Goal: Information Seeking & Learning: Check status

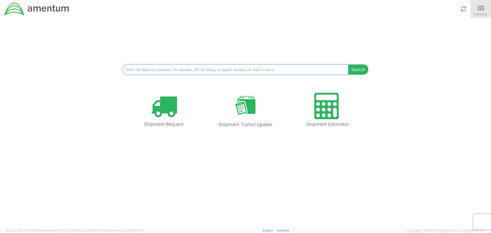
click at [255, 70] on input at bounding box center [236, 69] width 226 height 10
paste input "393362193057"
type input "393362193057"
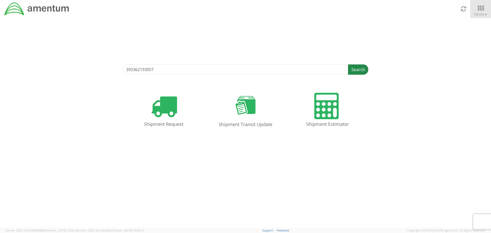
click at [357, 68] on button "Search" at bounding box center [358, 69] width 20 height 10
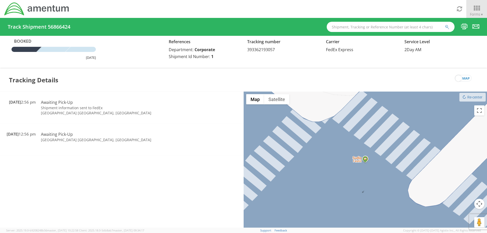
click at [366, 159] on img at bounding box center [365, 159] width 5 height 6
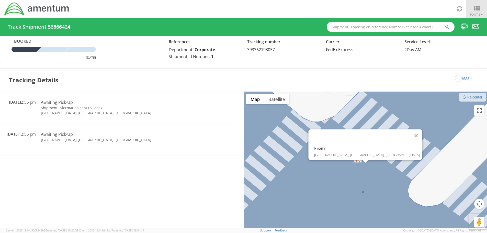
click at [337, 169] on div "From Falls Church, VA, USA" at bounding box center [366, 163] width 244 height 142
click at [304, 84] on div "Tracking Details map" at bounding box center [243, 80] width 487 height 23
click at [30, 50] on div at bounding box center [25, 49] width 34 height 5
click at [49, 50] on div at bounding box center [54, 49] width 34 height 5
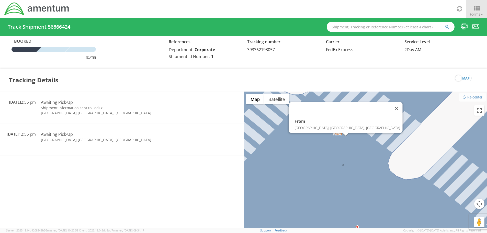
drag, startPoint x: 426, startPoint y: 175, endPoint x: 405, endPoint y: 146, distance: 35.3
click at [405, 146] on div "From Falls Church, VA, USA" at bounding box center [366, 163] width 244 height 142
click at [470, 96] on button "Re-center" at bounding box center [473, 97] width 26 height 9
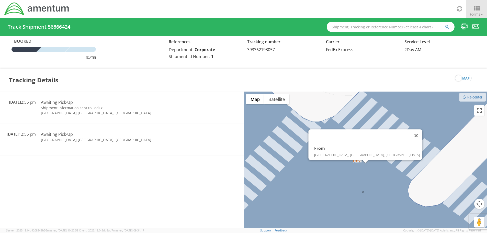
click at [410, 132] on button "Close" at bounding box center [416, 135] width 12 height 12
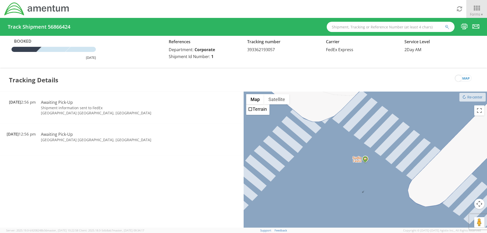
drag, startPoint x: 338, startPoint y: 67, endPoint x: 363, endPoint y: 61, distance: 26.3
click at [340, 65] on div "Booked September 22, 2025 References Department: Corporate Shipment Id Number: …" at bounding box center [243, 52] width 487 height 33
click at [480, 10] on icon at bounding box center [477, 8] width 24 height 7
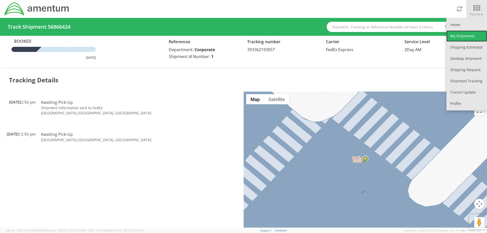
click at [470, 37] on link "My Shipments" at bounding box center [467, 35] width 41 height 11
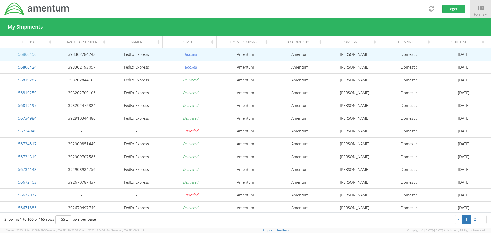
click at [32, 52] on link "56866450" at bounding box center [27, 54] width 18 height 5
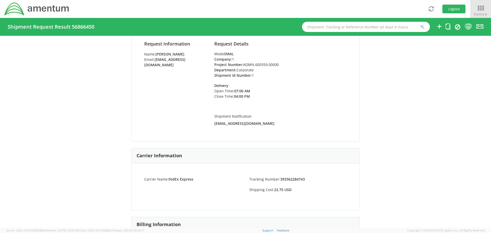
scroll to position [43, 0]
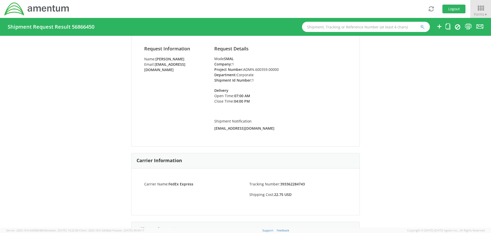
click at [181, 183] on strong "FedEx Express" at bounding box center [181, 184] width 25 height 5
click at [181, 182] on strong "FedEx Express" at bounding box center [181, 184] width 25 height 5
click at [174, 69] on strong "briona.madison.ctr@amentum.com" at bounding box center [164, 67] width 41 height 10
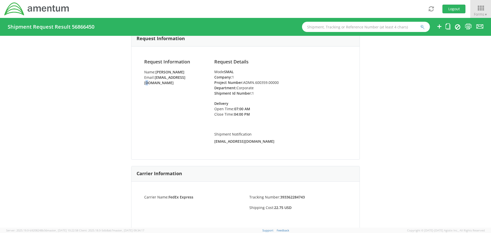
scroll to position [0, 0]
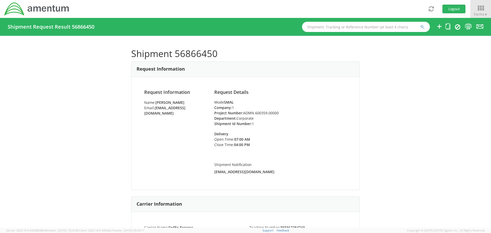
click at [336, 111] on li "Project Number: ADMN.600359.00000" at bounding box center [280, 112] width 132 height 5
click at [484, 10] on icon at bounding box center [481, 8] width 24 height 7
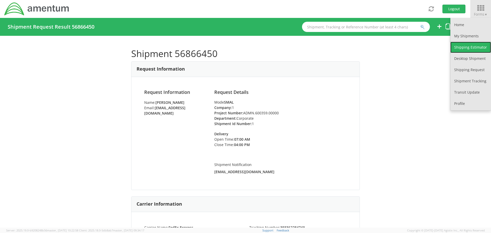
click at [480, 43] on link "Shipping Estimator" at bounding box center [470, 47] width 41 height 11
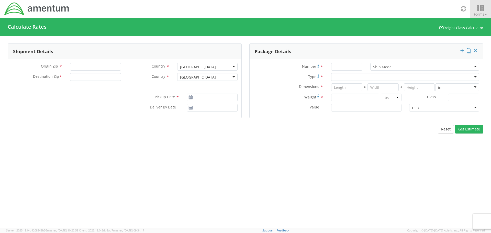
click at [483, 6] on icon at bounding box center [481, 8] width 24 height 7
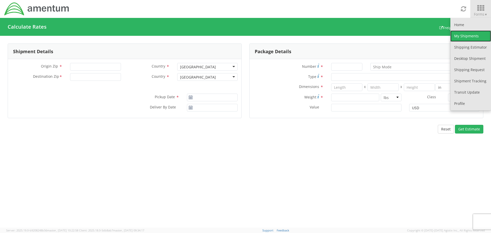
click at [475, 37] on link "My Shipments" at bounding box center [470, 35] width 41 height 11
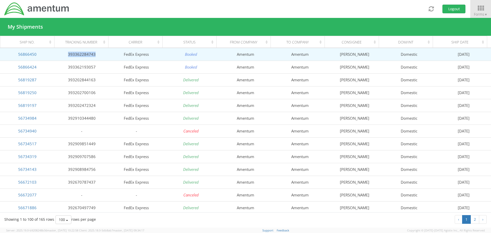
drag, startPoint x: 98, startPoint y: 54, endPoint x: 67, endPoint y: 58, distance: 30.6
click at [67, 58] on td "393362284743" at bounding box center [81, 54] width 54 height 13
click at [28, 55] on link "56866450" at bounding box center [27, 54] width 18 height 5
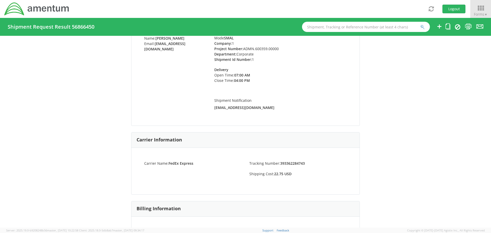
scroll to position [77, 0]
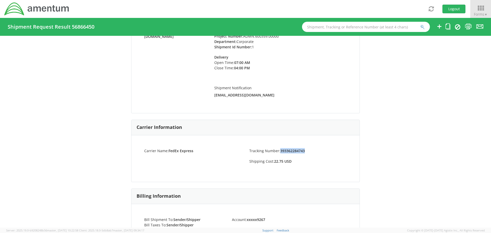
drag, startPoint x: 302, startPoint y: 151, endPoint x: 281, endPoint y: 149, distance: 21.5
click at [280, 151] on strong "393362284743" at bounding box center [292, 150] width 25 height 5
copy strong "393362284743"
click at [480, 8] on icon at bounding box center [481, 8] width 24 height 7
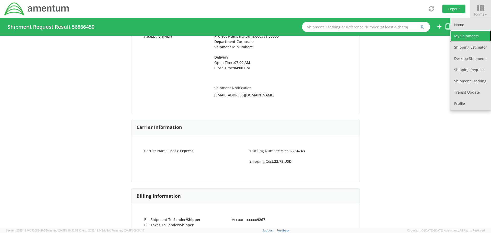
click at [465, 36] on link "My Shipments" at bounding box center [470, 35] width 41 height 11
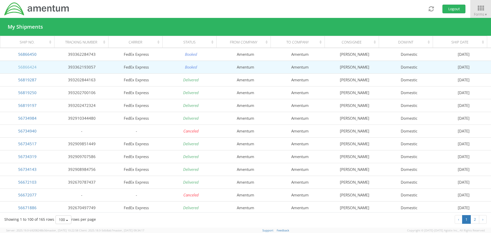
click at [30, 68] on link "56866424" at bounding box center [27, 66] width 18 height 5
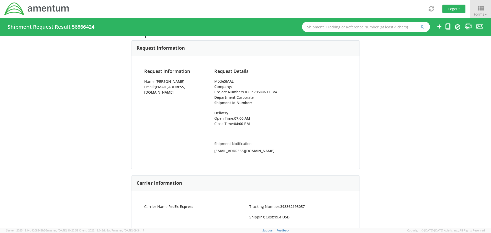
scroll to position [128, 0]
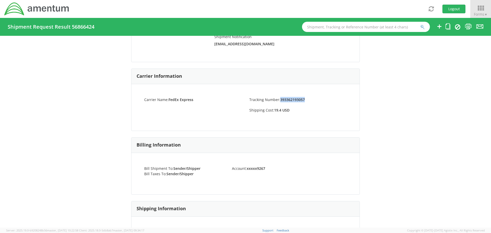
drag, startPoint x: 304, startPoint y: 101, endPoint x: 279, endPoint y: 100, distance: 25.1
click at [279, 100] on li "Tracking Number: 393362193057" at bounding box center [298, 99] width 105 height 5
copy strong "393362193057"
drag, startPoint x: 381, startPoint y: 113, endPoint x: 392, endPoint y: 111, distance: 11.4
click at [388, 112] on div "Shipment 56866424 Request Information Request Information Name: Briona Madison …" at bounding box center [245, 132] width 491 height 192
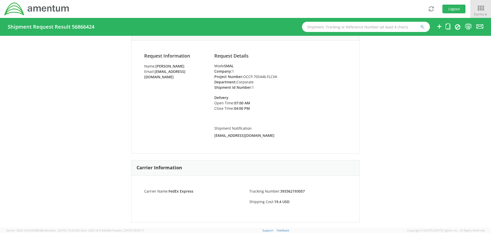
scroll to position [0, 0]
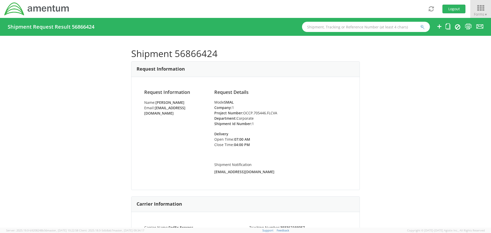
click at [481, 7] on icon at bounding box center [481, 8] width 24 height 7
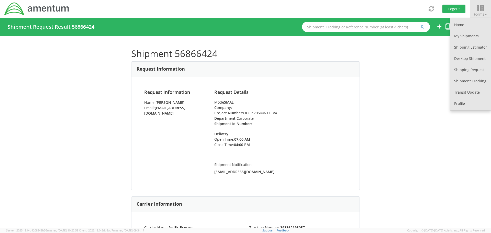
click at [366, 108] on div "Shipment 56866424 Request Information Request Information Name: Briona Madison …" at bounding box center [245, 132] width 491 height 192
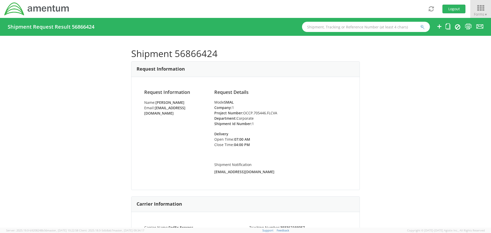
click at [484, 7] on icon at bounding box center [481, 8] width 24 height 7
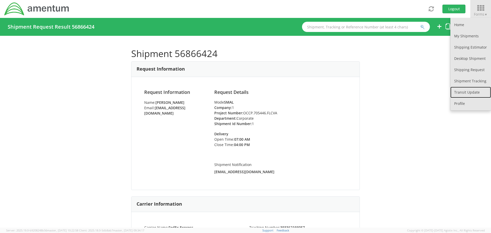
click at [476, 92] on link "Transit Update" at bounding box center [470, 92] width 41 height 11
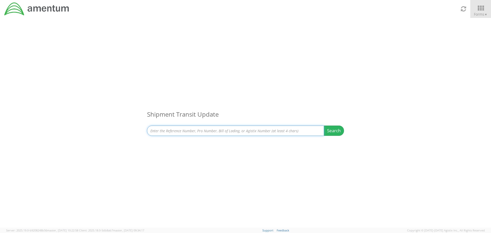
paste input "393362193057"
type input "393362193057"
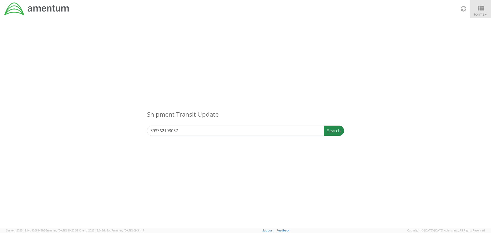
click at [335, 131] on button "Search" at bounding box center [334, 131] width 20 height 10
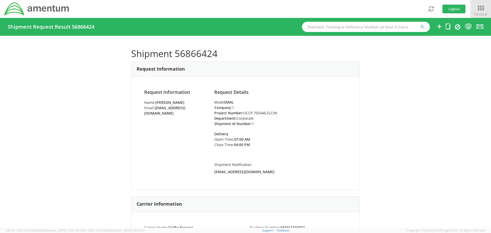
click at [472, 117] on div "Shipment 56866424 Request Information Request Information Name: [PERSON_NAME] E…" at bounding box center [245, 132] width 491 height 192
drag, startPoint x: 478, startPoint y: 92, endPoint x: 471, endPoint y: 88, distance: 8.2
click at [478, 92] on div "Shipment 56866424 Request Information Request Information Name: [PERSON_NAME] E…" at bounding box center [245, 132] width 491 height 192
click at [404, 127] on div "Shipment 56866424 Request Information Request Information Name: [PERSON_NAME] E…" at bounding box center [245, 132] width 491 height 192
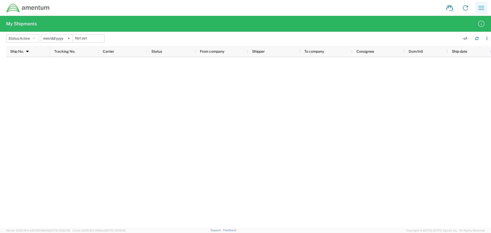
click at [481, 7] on icon "button" at bounding box center [481, 8] width 8 height 8
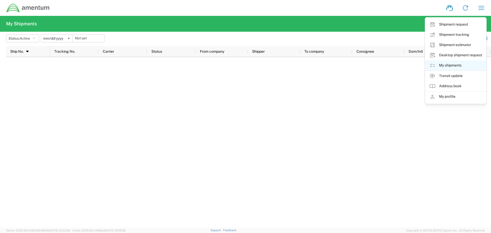
click at [446, 67] on link "My shipments" at bounding box center [455, 65] width 61 height 10
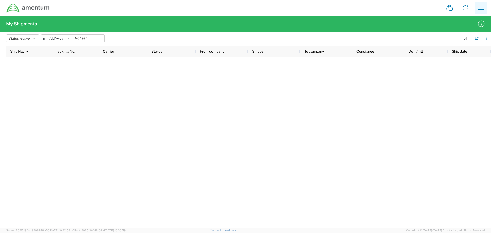
click at [480, 8] on icon "button" at bounding box center [481, 8] width 8 height 8
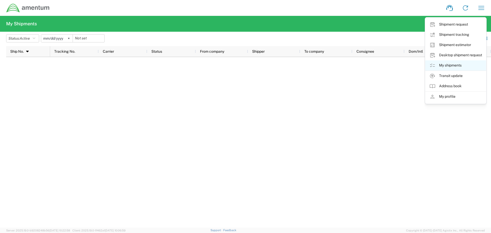
click at [448, 64] on link "My shipments" at bounding box center [455, 65] width 61 height 10
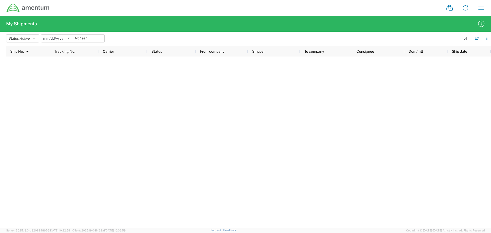
click at [321, 120] on div at bounding box center [270, 142] width 441 height 171
click at [69, 38] on svg-icon at bounding box center [69, 39] width 8 height 8
